Goal: Book appointment/travel/reservation

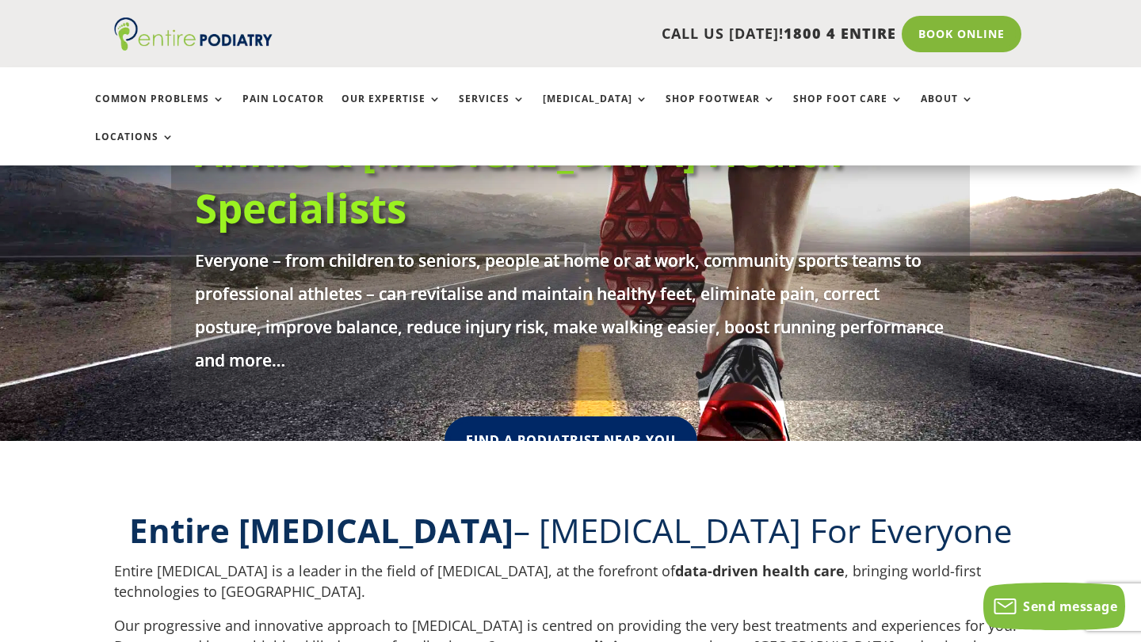
scroll to position [252, 0]
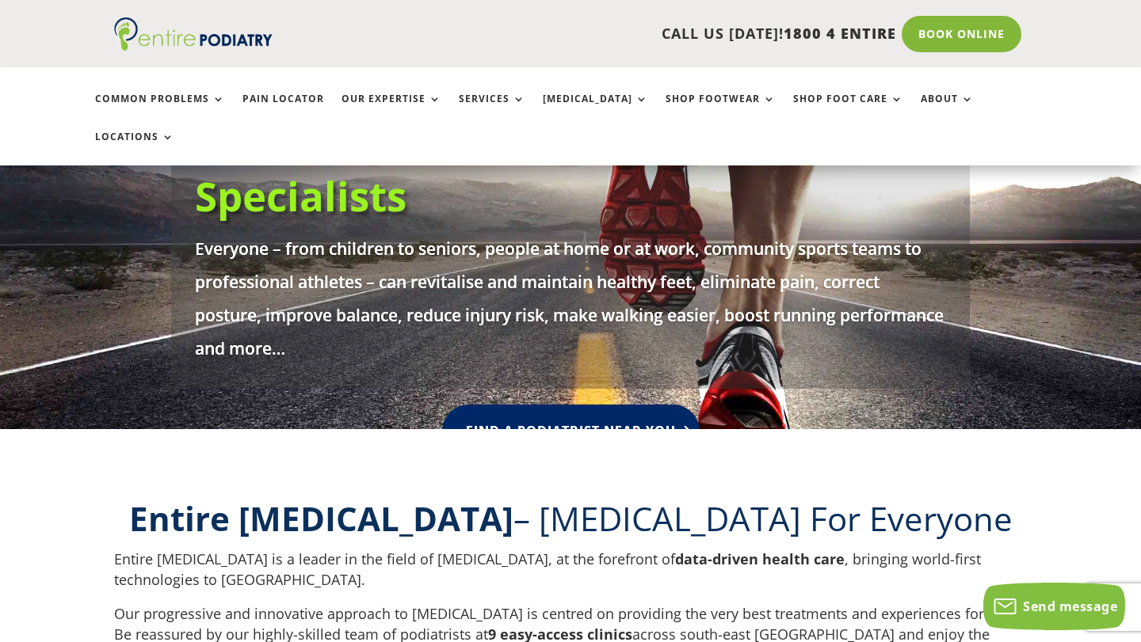
click at [582, 405] on link "Find A Podiatrist Near You" at bounding box center [570, 431] width 257 height 53
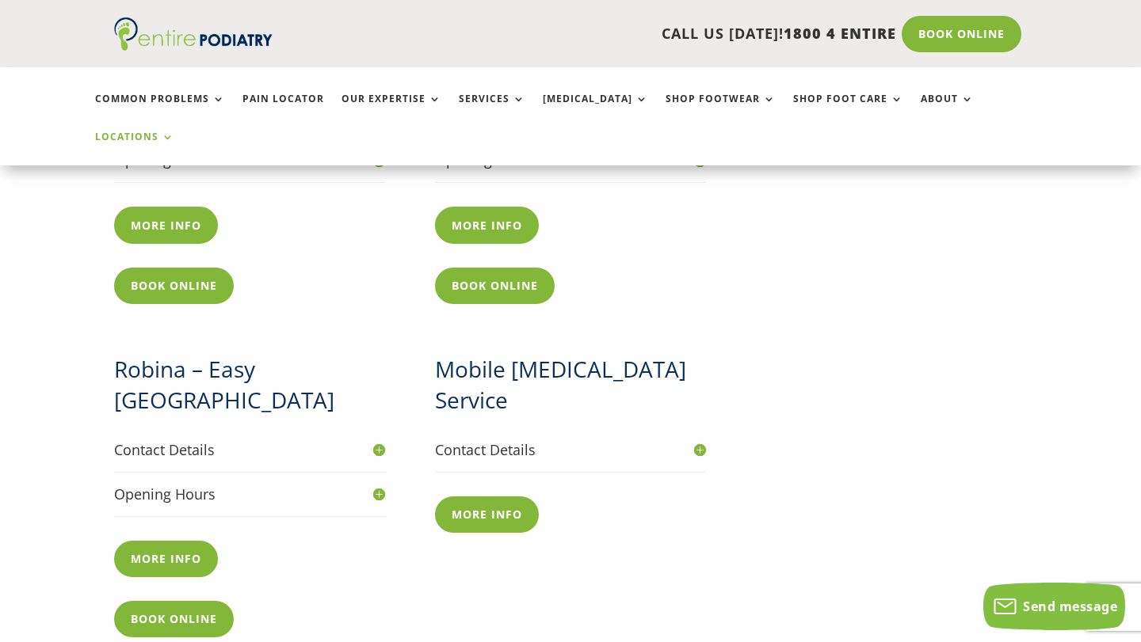
scroll to position [1626, 0]
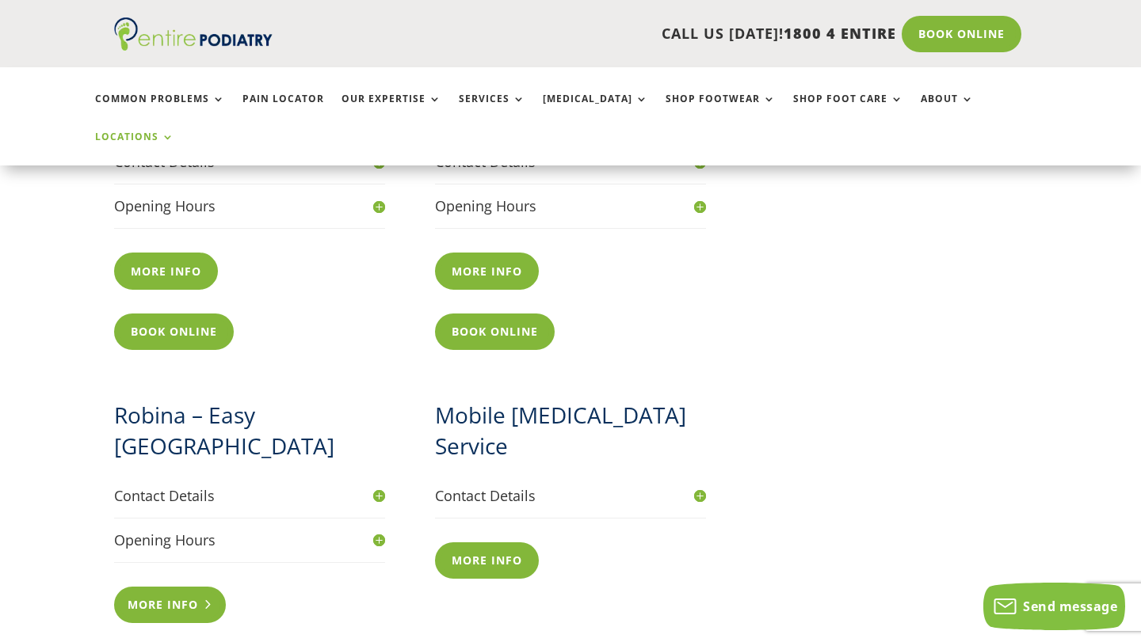
click at [181, 587] on link "More info" at bounding box center [170, 605] width 112 height 36
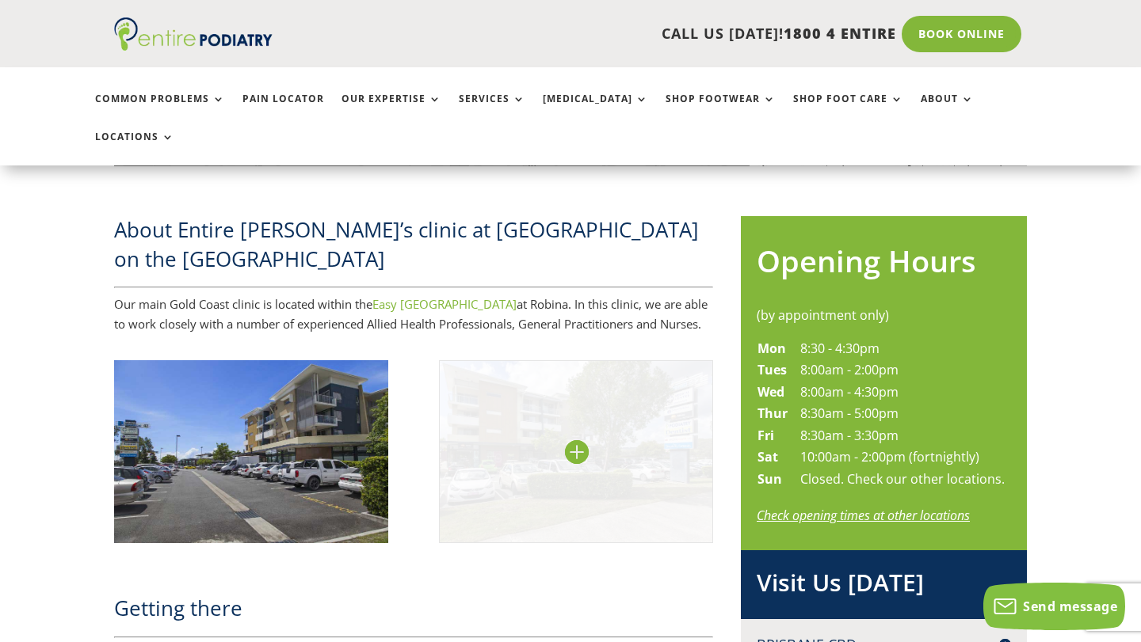
scroll to position [631, 0]
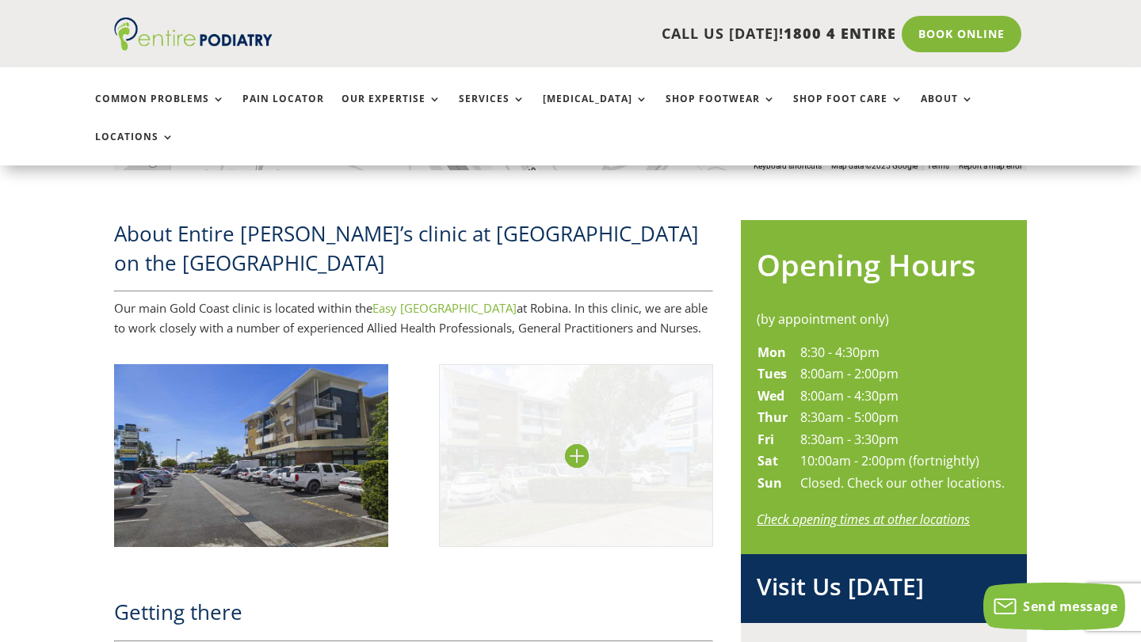
click at [576, 387] on img at bounding box center [576, 455] width 274 height 183
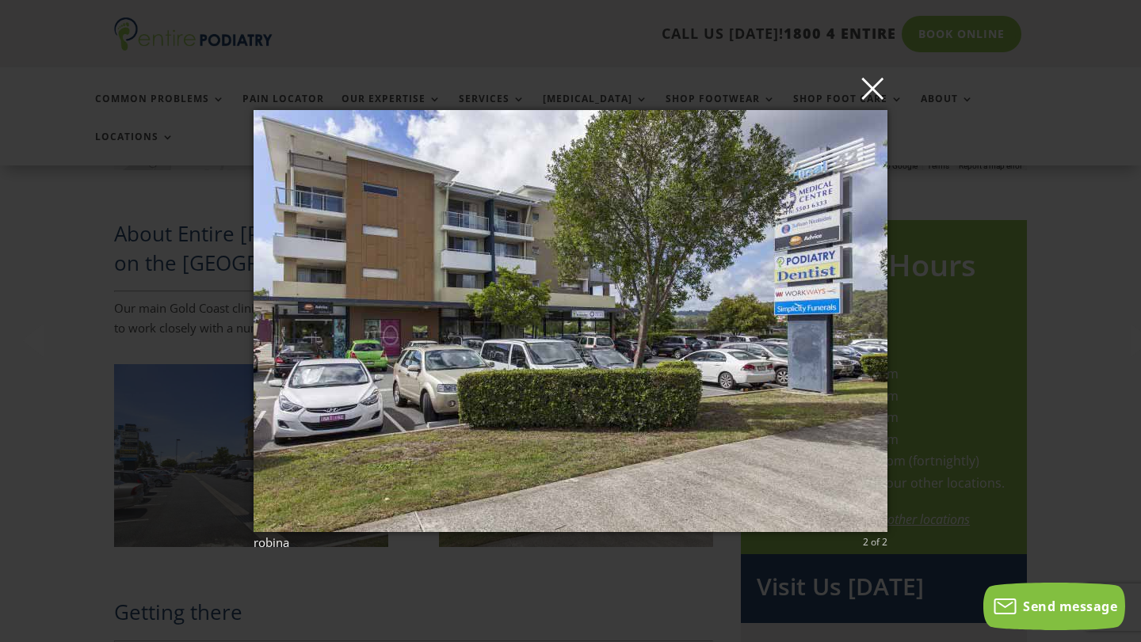
click at [873, 100] on button "×" at bounding box center [575, 88] width 634 height 35
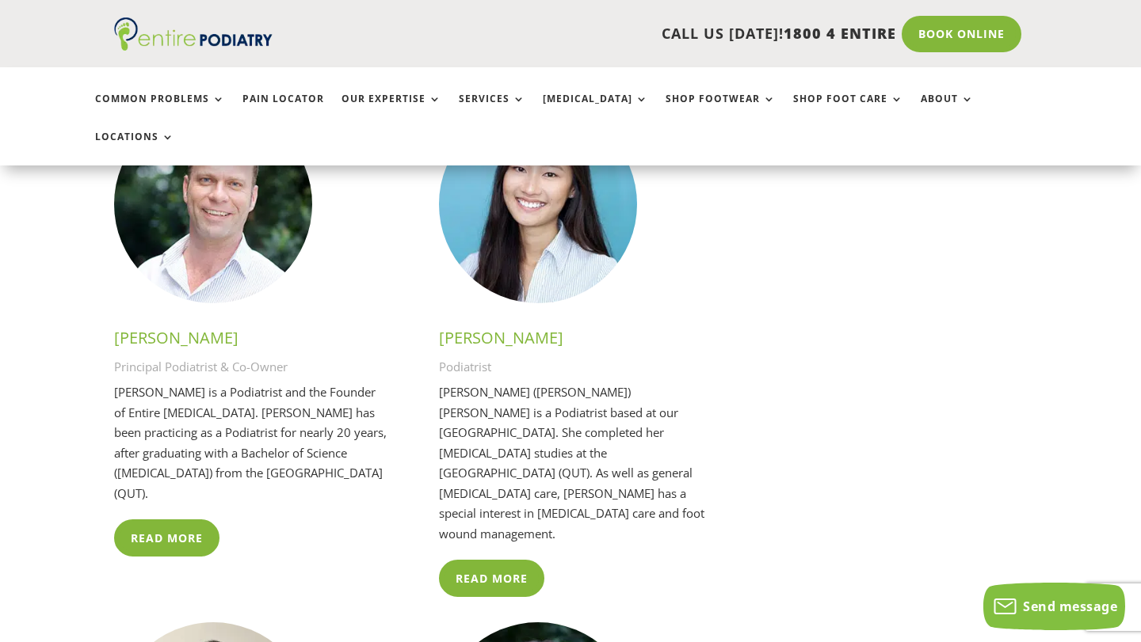
scroll to position [2925, 0]
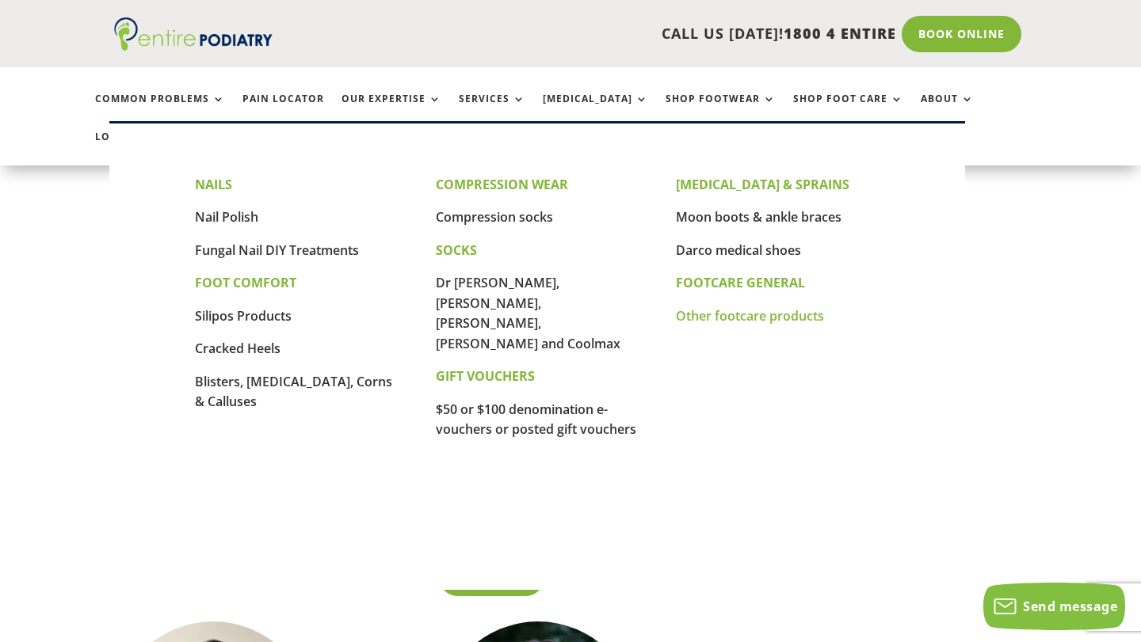
click at [770, 320] on link "Other footcare products" at bounding box center [750, 315] width 148 height 17
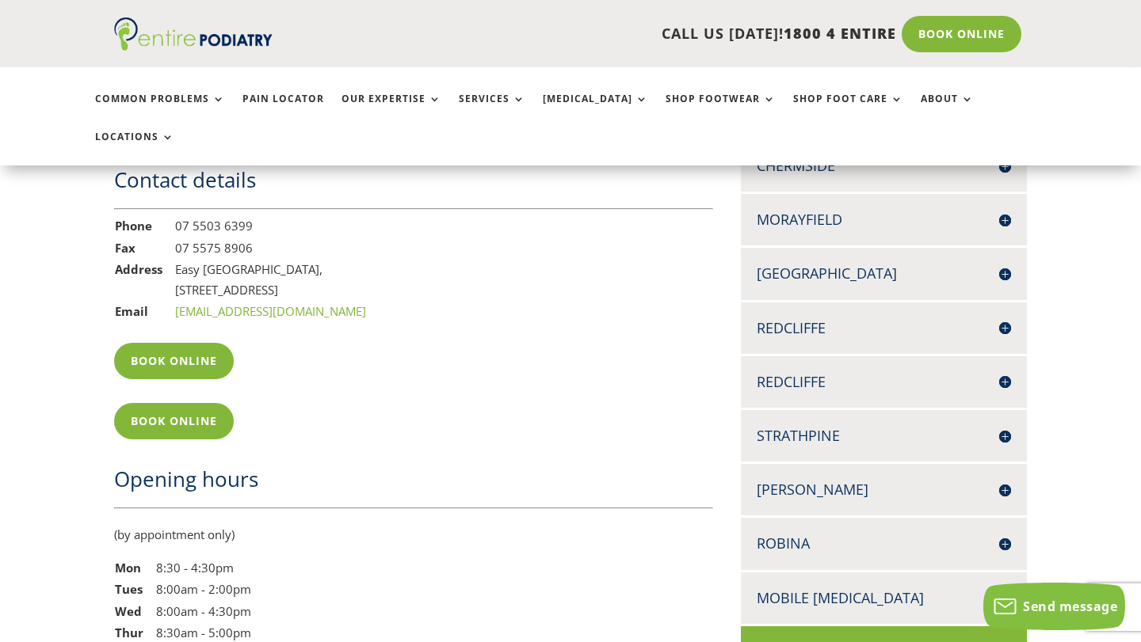
scroll to position [1221, 0]
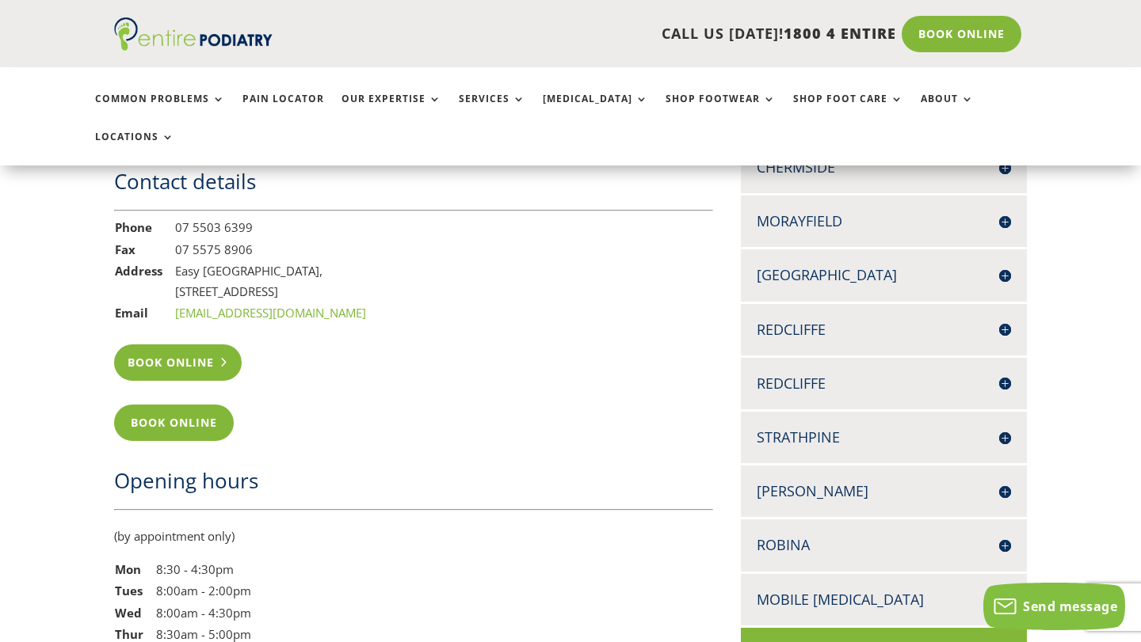
click at [196, 345] on link "Book Online" at bounding box center [178, 363] width 128 height 36
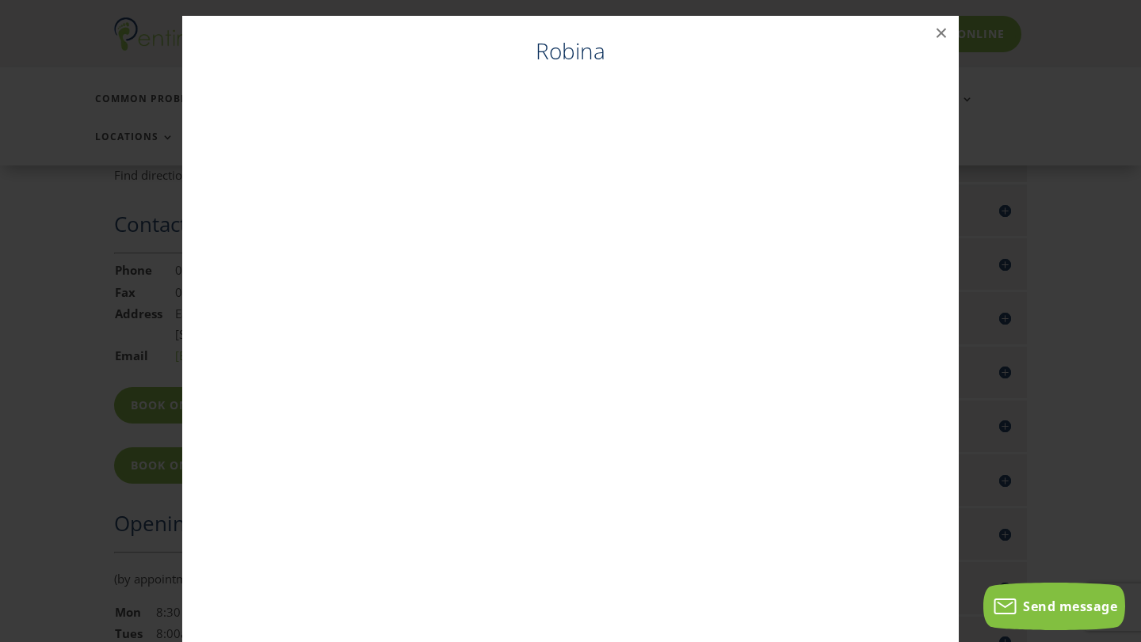
scroll to position [1177, 0]
click at [942, 36] on button "×" at bounding box center [941, 33] width 35 height 35
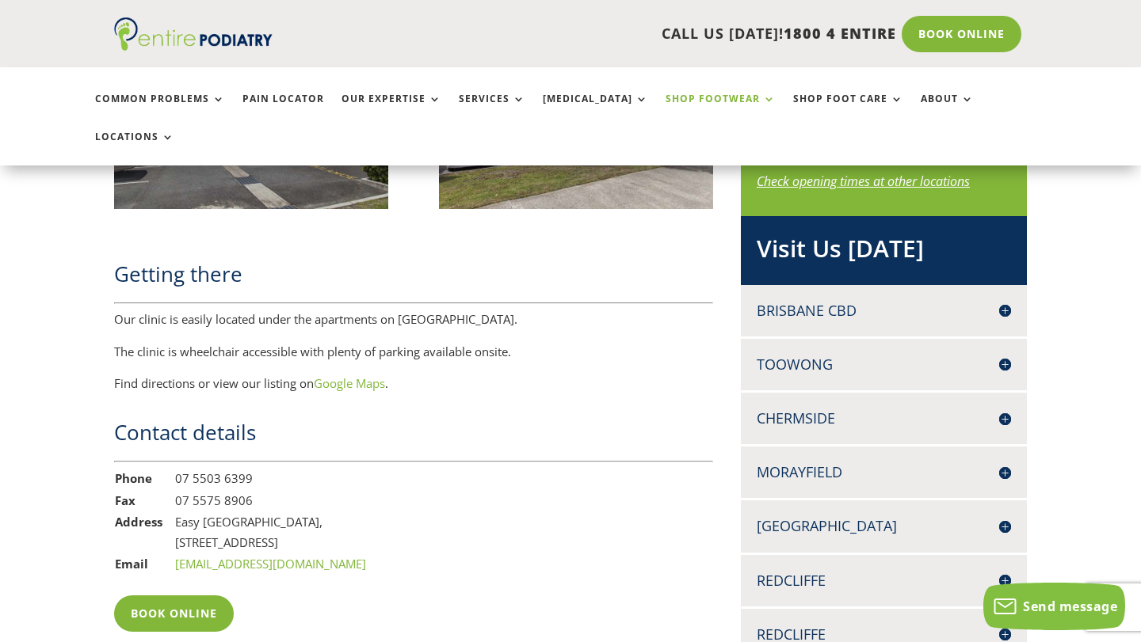
scroll to position [0, 0]
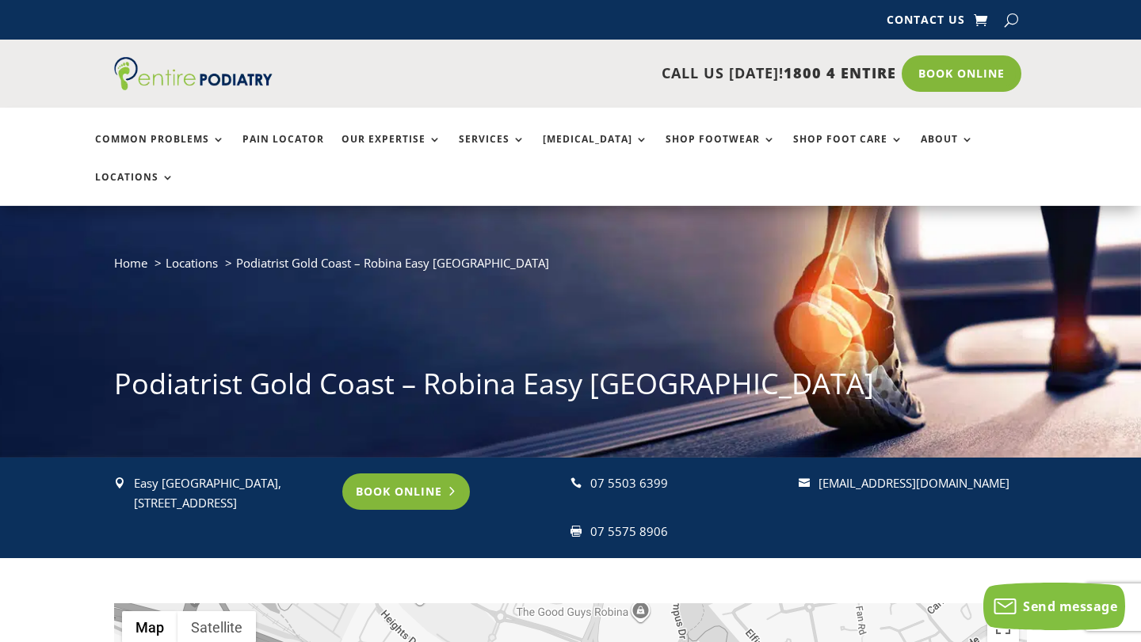
click at [418, 474] on link "Book Online" at bounding box center [406, 492] width 128 height 36
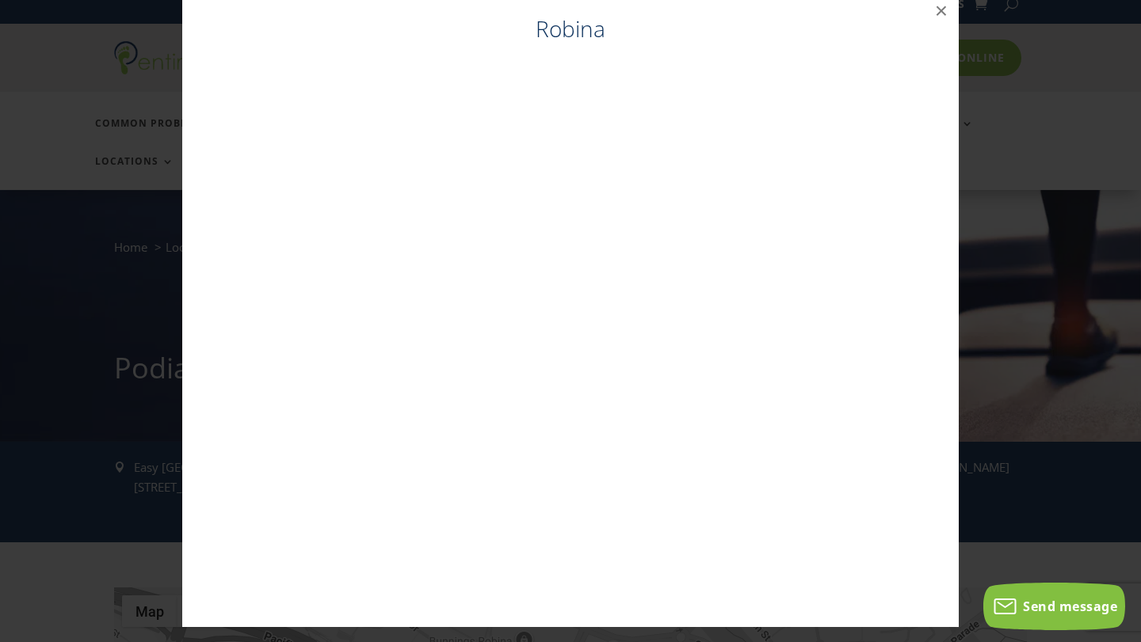
scroll to position [23, 0]
